Goal: Information Seeking & Learning: Understand process/instructions

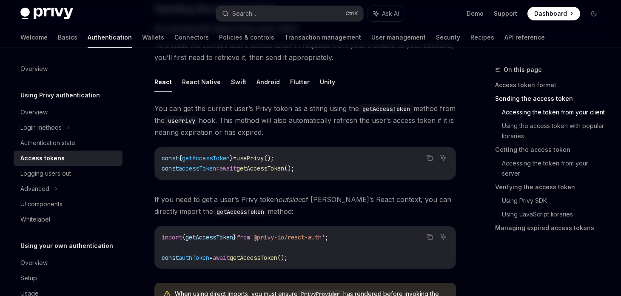
scroll to position [387, 0]
click at [238, 80] on button "Swift" at bounding box center [238, 83] width 15 height 20
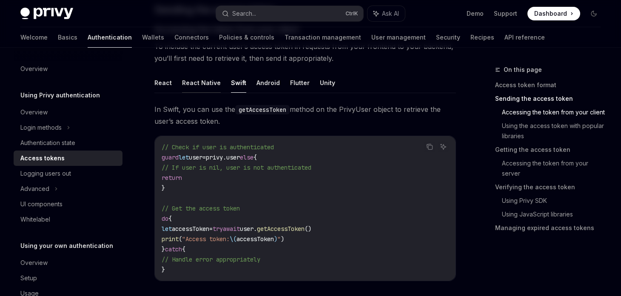
click at [199, 82] on button "React Native" at bounding box center [201, 83] width 39 height 20
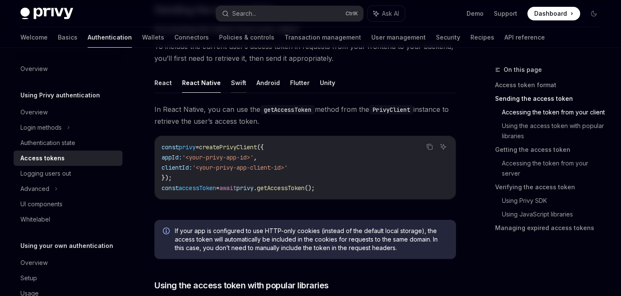
click at [242, 82] on button "Swift" at bounding box center [238, 83] width 15 height 20
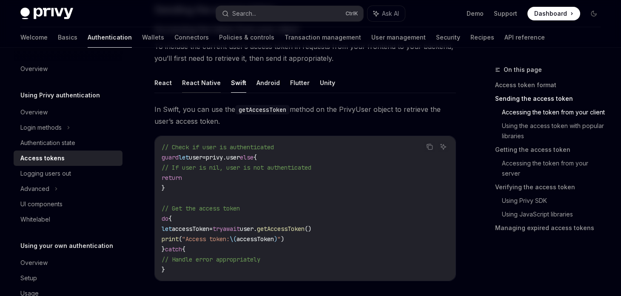
click at [203, 80] on button "React Native" at bounding box center [201, 83] width 39 height 20
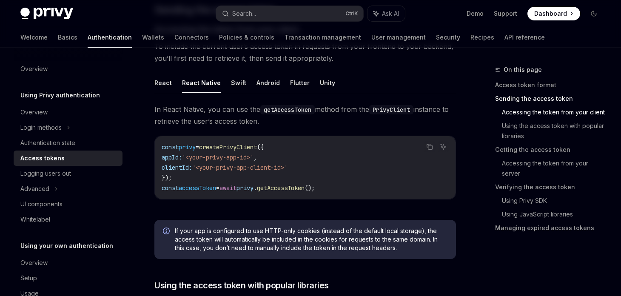
click at [242, 80] on ul "React React Native Swift Android Flutter Unity" at bounding box center [304, 83] width 301 height 20
click at [233, 83] on button "Swift" at bounding box center [238, 83] width 15 height 20
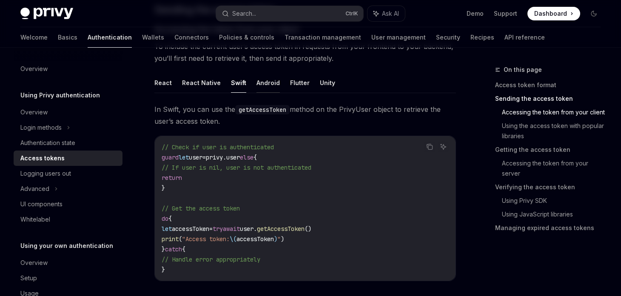
click at [272, 85] on button "Android" at bounding box center [267, 83] width 23 height 20
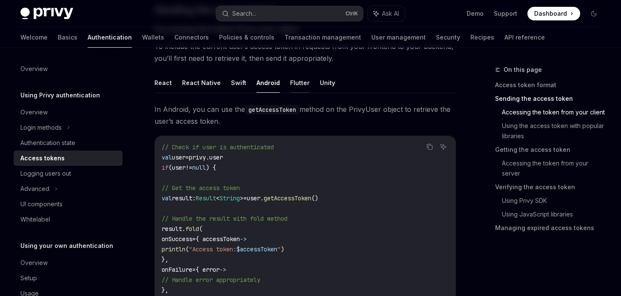
click at [294, 83] on button "Flutter" at bounding box center [300, 83] width 20 height 20
click at [328, 81] on button "Unity" at bounding box center [327, 83] width 15 height 20
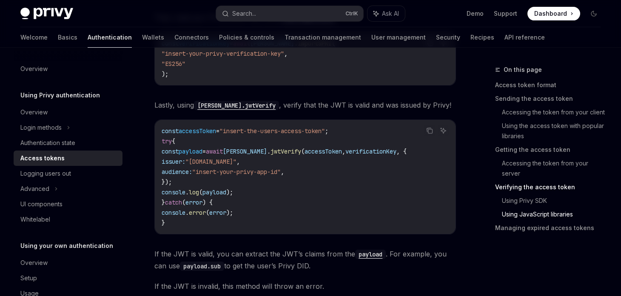
scroll to position [1881, 0]
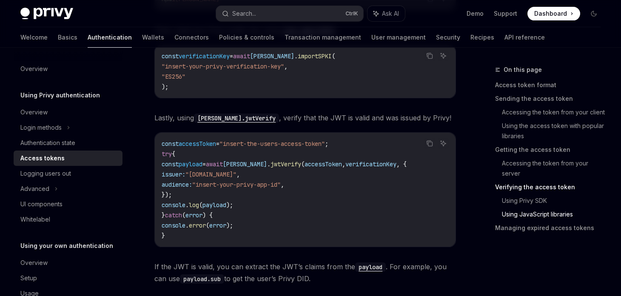
click at [235, 123] on code "[PERSON_NAME].jwtVerify" at bounding box center [236, 117] width 85 height 9
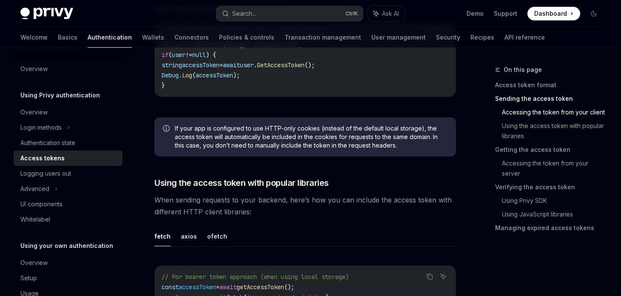
scroll to position [459, 0]
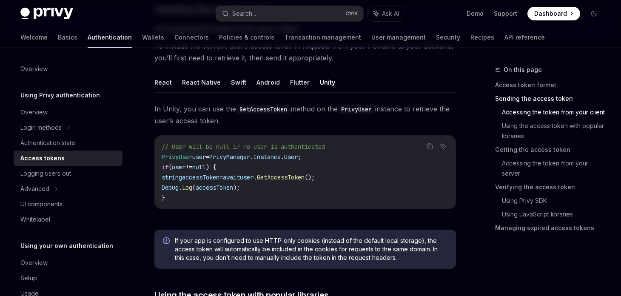
scroll to position [387, 0]
type textarea "*"
